Goal: Check status: Check status

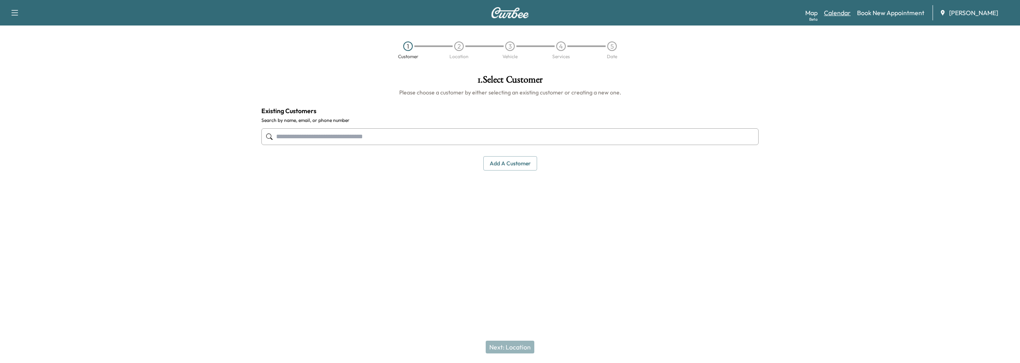
click at [836, 10] on link "Calendar" at bounding box center [837, 13] width 27 height 10
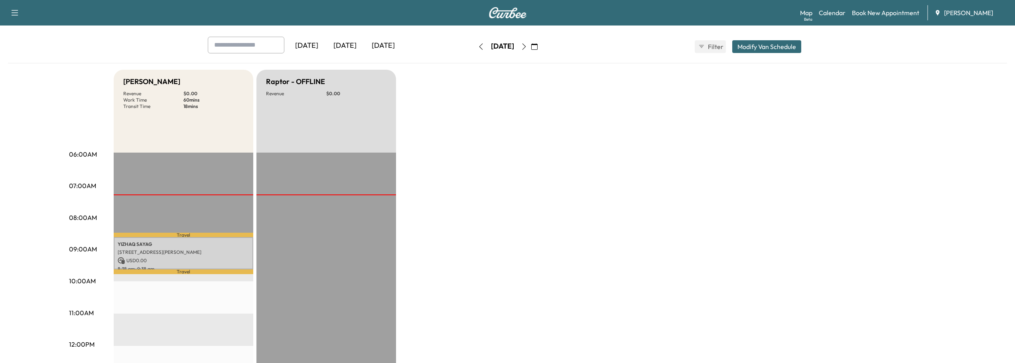
scroll to position [80, 0]
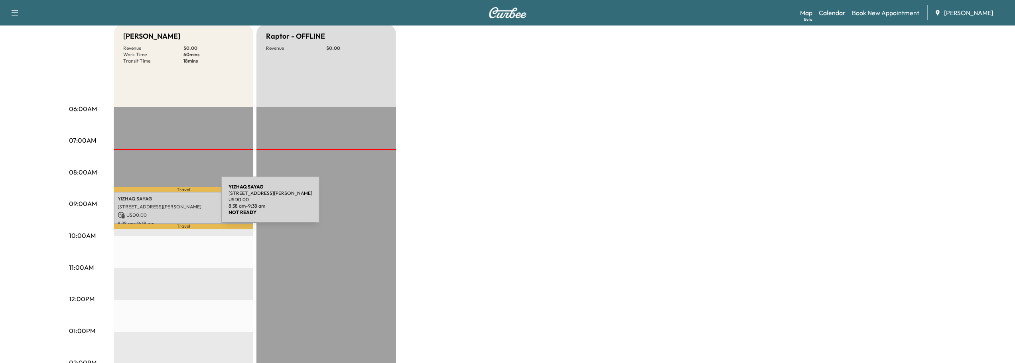
click at [161, 204] on p "[STREET_ADDRESS][PERSON_NAME]" at bounding box center [184, 207] width 132 height 6
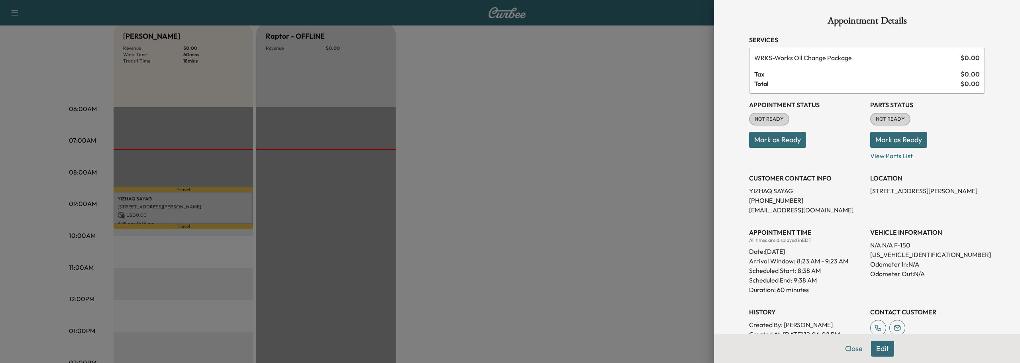
click at [780, 138] on button "Mark as Ready" at bounding box center [777, 140] width 57 height 16
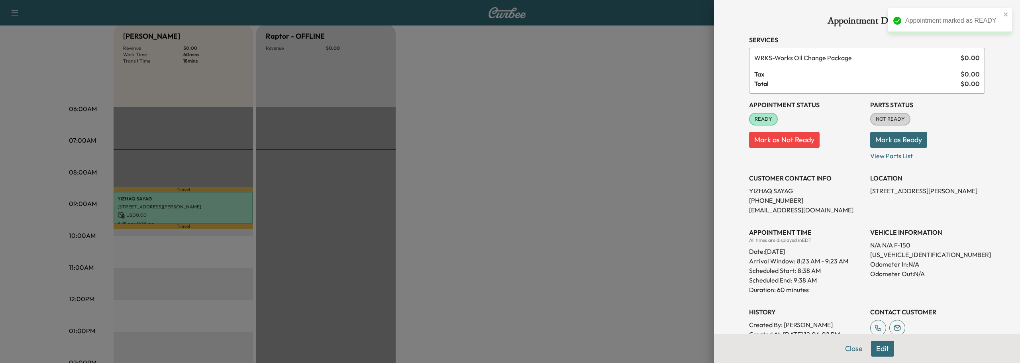
click at [905, 142] on button "Mark as Ready" at bounding box center [899, 140] width 57 height 16
click at [849, 346] on button "Close" at bounding box center [854, 349] width 28 height 16
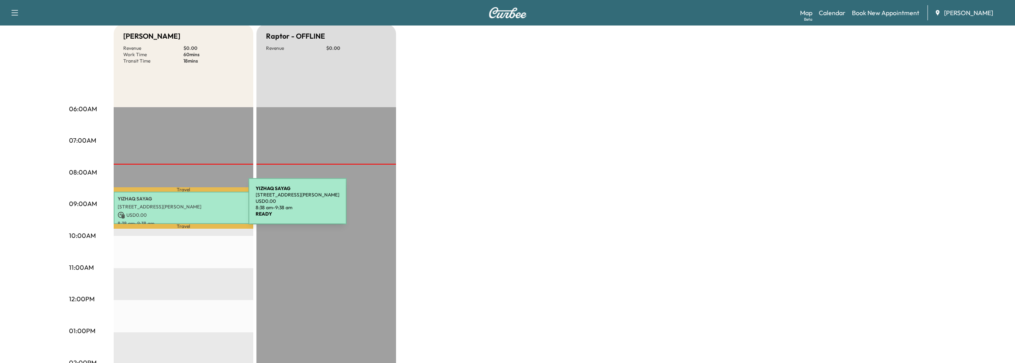
click at [189, 206] on p "[STREET_ADDRESS][PERSON_NAME]" at bounding box center [184, 207] width 132 height 6
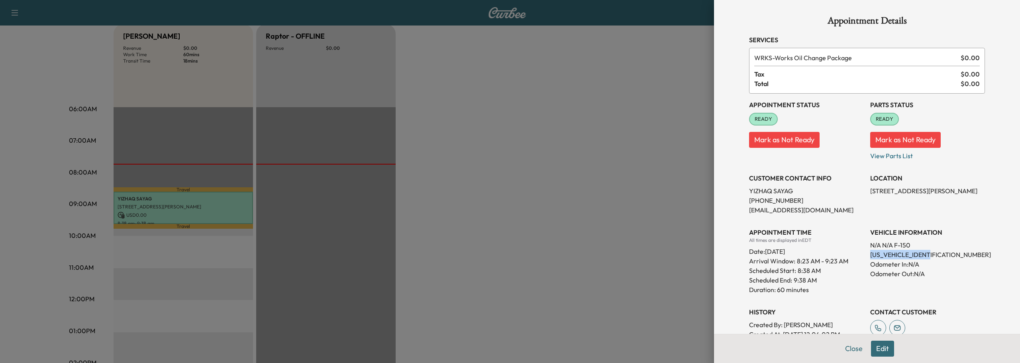
drag, startPoint x: 864, startPoint y: 255, endPoint x: 915, endPoint y: 255, distance: 51.0
click at [929, 254] on div "Appointment Status READY Mark as Not Ready Parts Status READY Mark as Not Ready…" at bounding box center [867, 226] width 236 height 265
copy p "1FTFW1E58NFA20519"
click at [848, 347] on button "Close" at bounding box center [854, 349] width 28 height 16
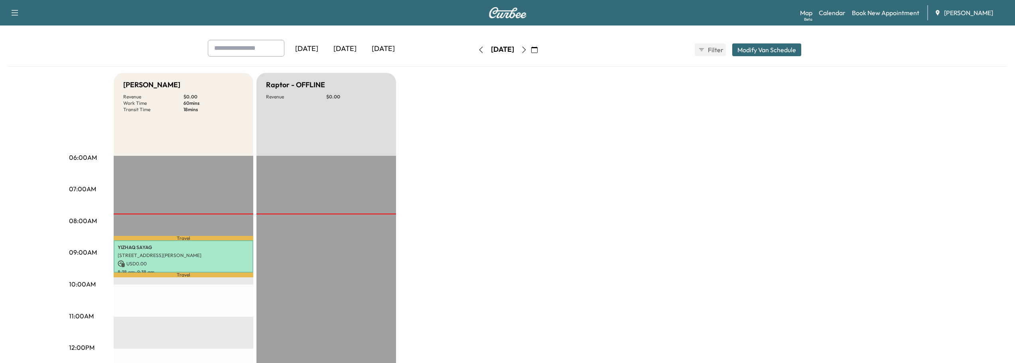
scroll to position [80, 0]
